Goal: Task Accomplishment & Management: Manage account settings

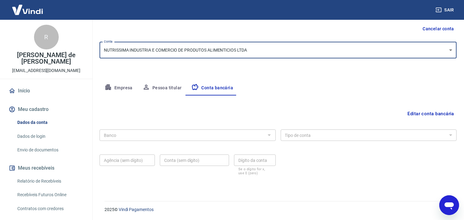
scroll to position [45, 0]
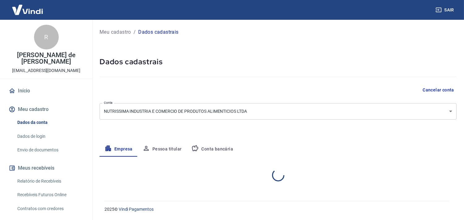
select select "SP"
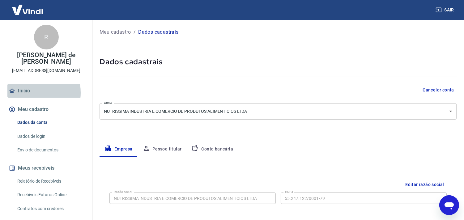
click at [24, 93] on link "Início" at bounding box center [46, 91] width 78 height 14
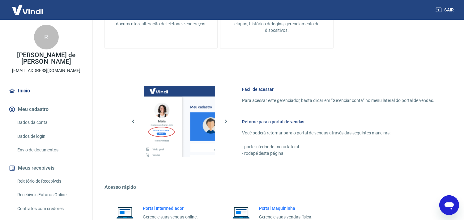
scroll to position [332, 0]
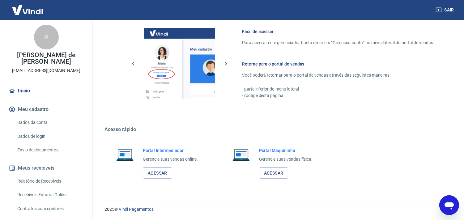
click at [26, 122] on link "Dados da conta" at bounding box center [50, 122] width 70 height 13
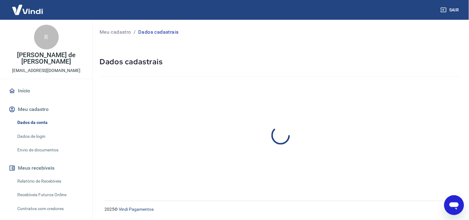
select select "SP"
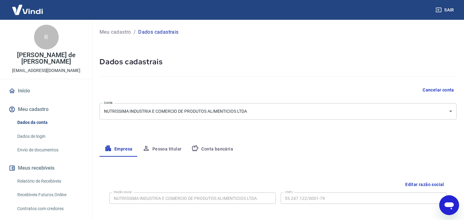
click at [208, 149] on button "Conta bancária" at bounding box center [212, 149] width 52 height 15
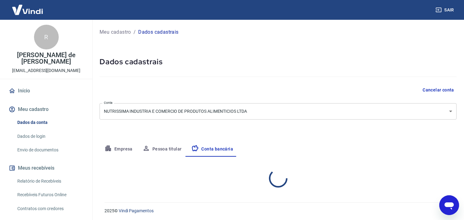
select select "1"
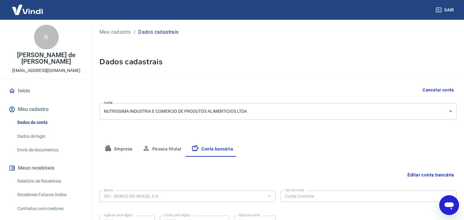
scroll to position [61, 0]
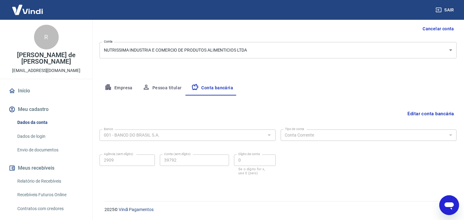
click at [175, 88] on button "Pessoa titular" at bounding box center [162, 88] width 49 height 15
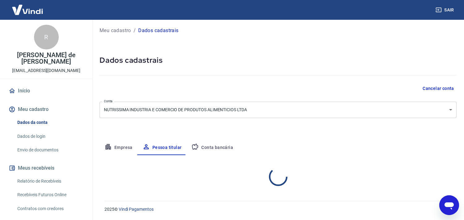
scroll to position [27, 0]
